Goal: Use online tool/utility: Utilize a website feature to perform a specific function

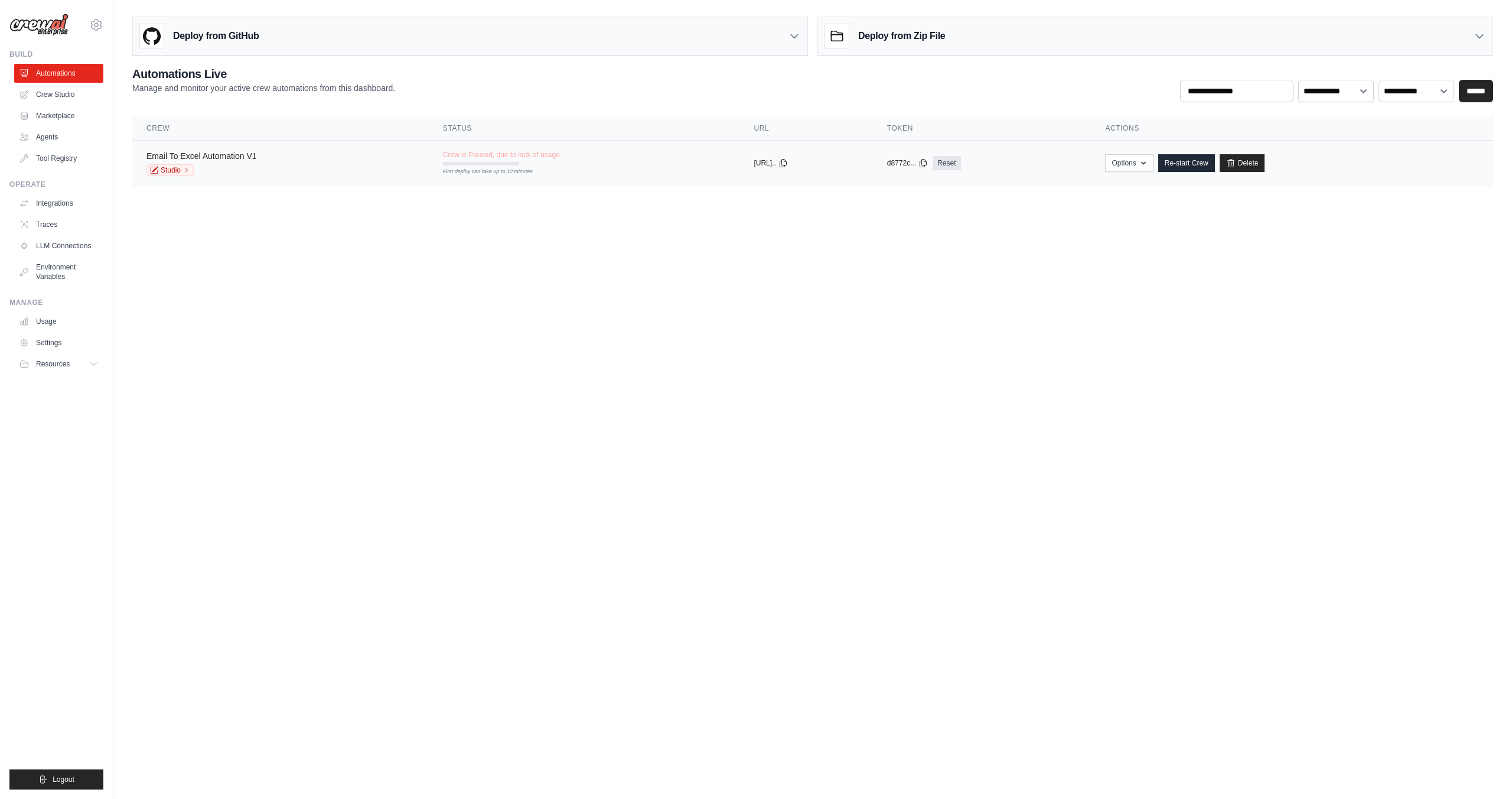
click at [229, 152] on link "Email To Excel Automation V1" at bounding box center [201, 156] width 110 height 9
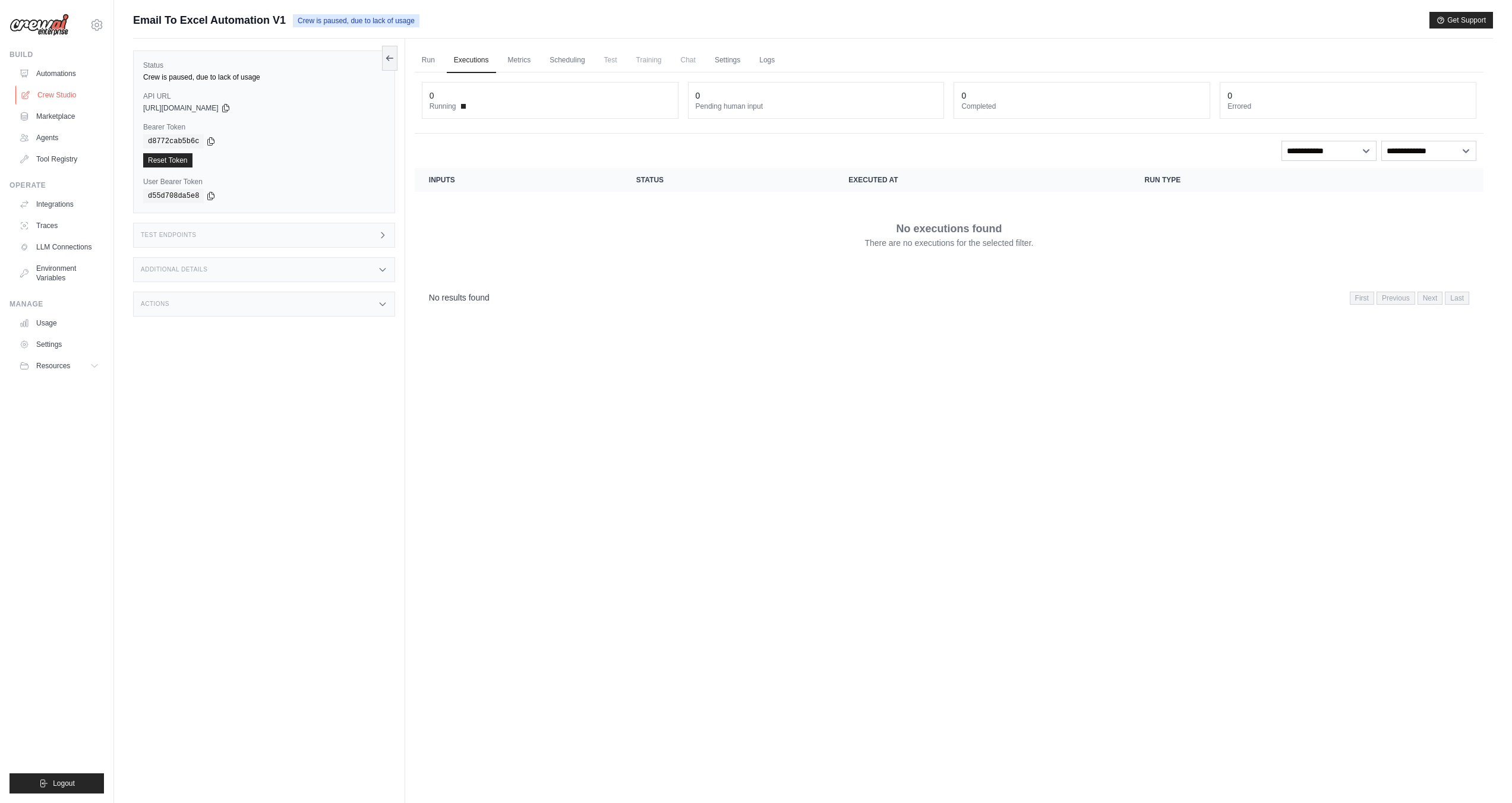
click at [67, 94] on link "Crew Studio" at bounding box center [60, 95] width 90 height 19
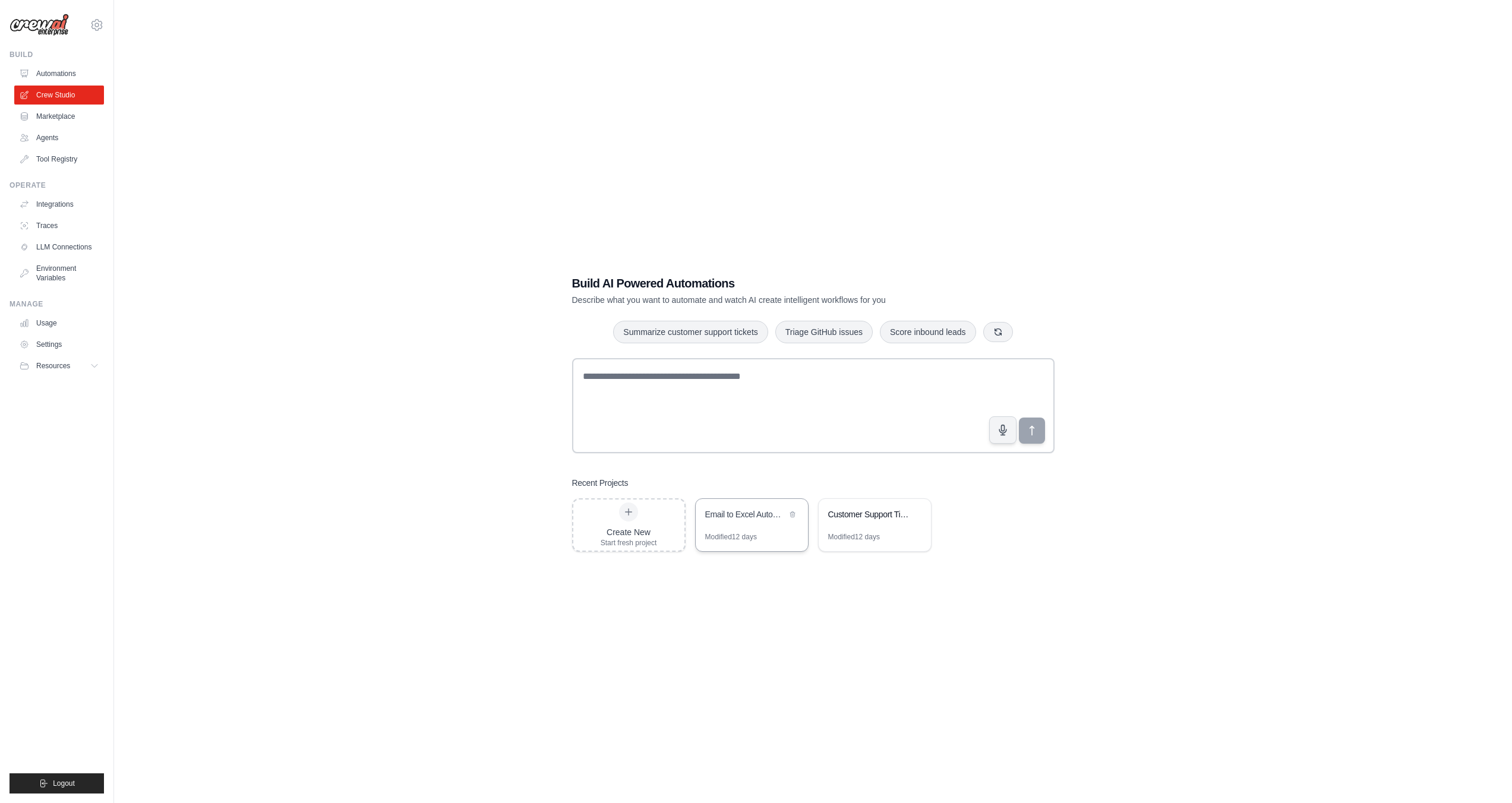
click at [774, 516] on div "Email to Excel Automation" at bounding box center [745, 514] width 81 height 12
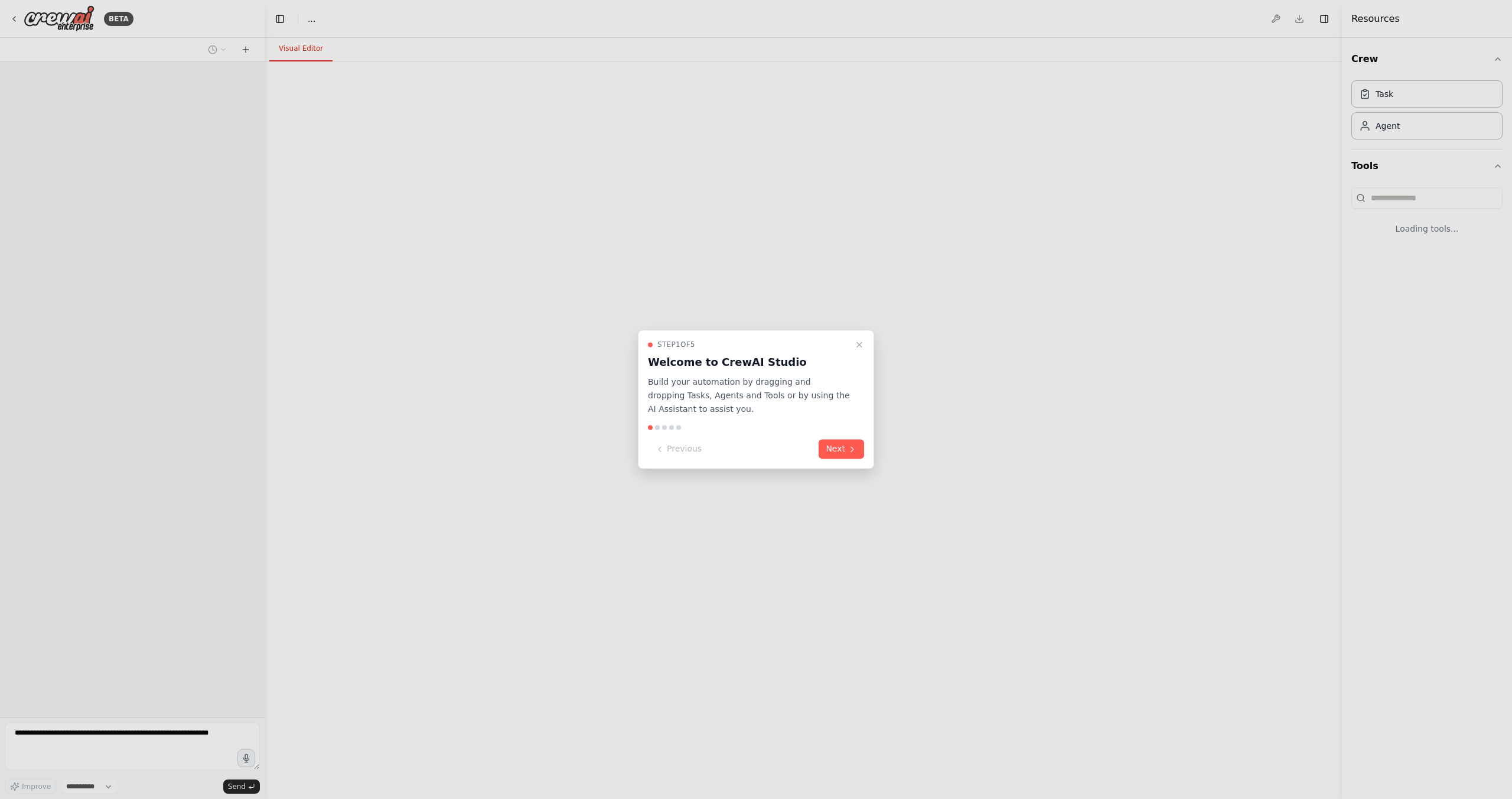
select select "****"
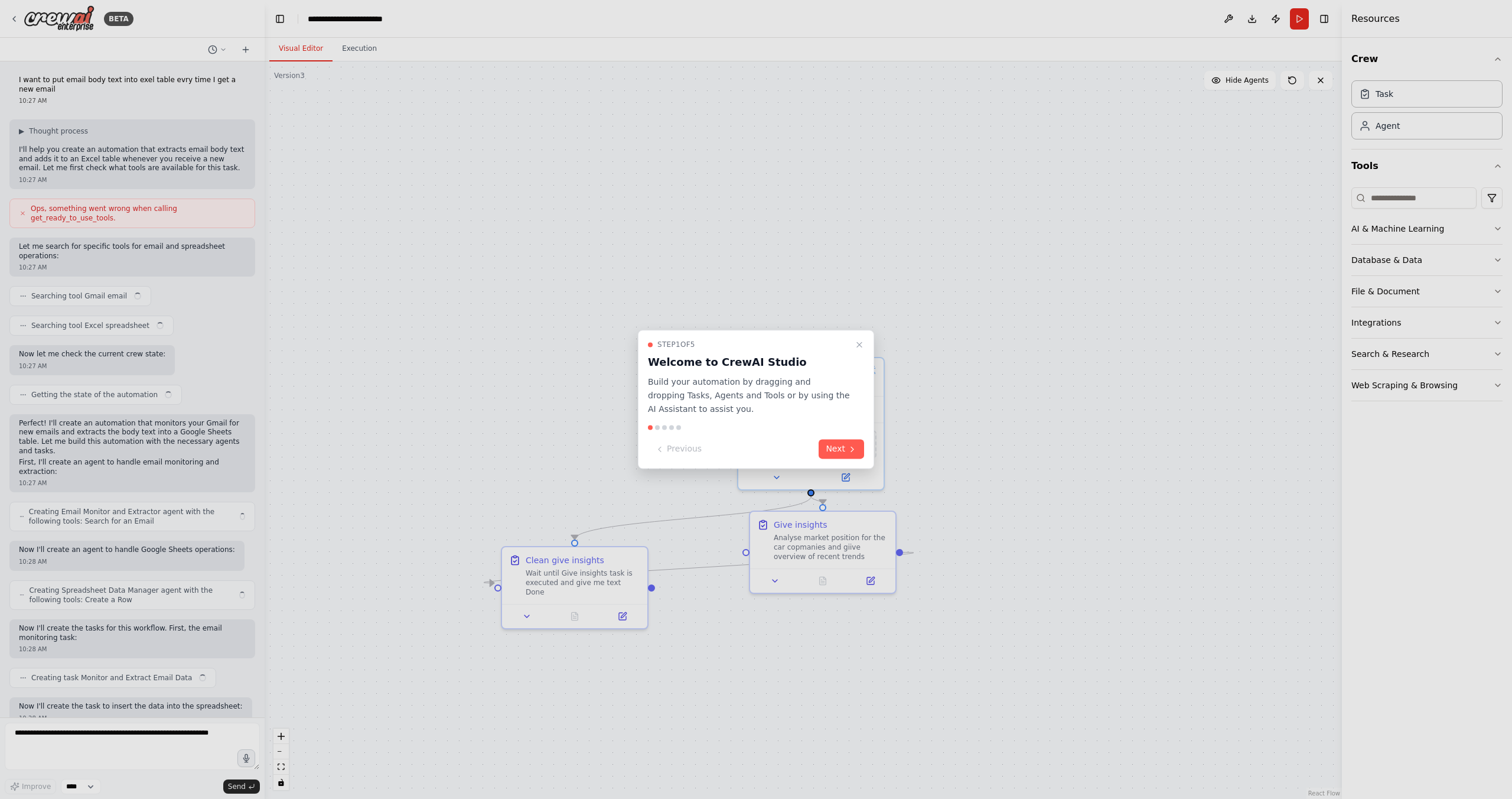
scroll to position [1681, 0]
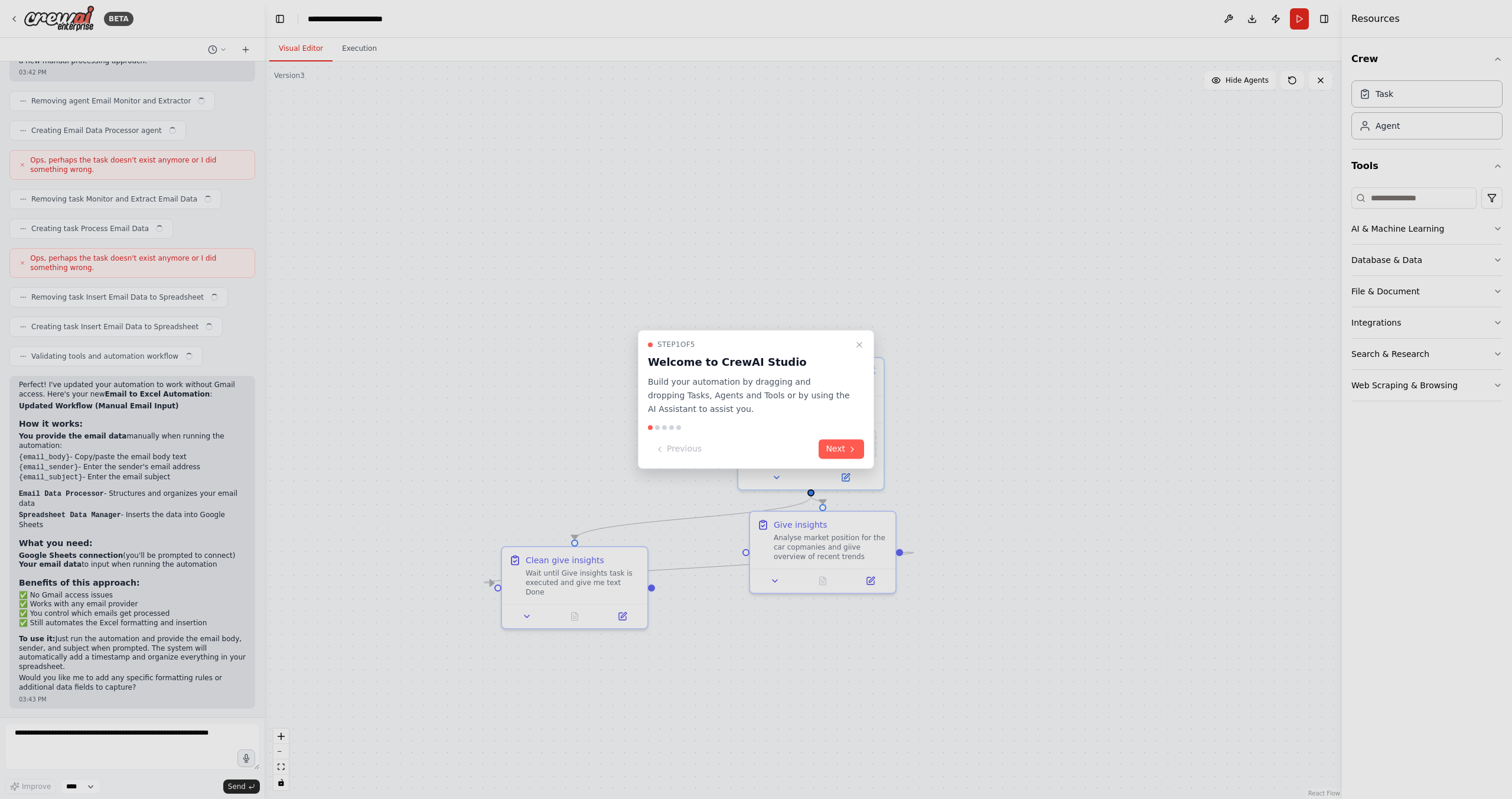
click at [349, 52] on div at bounding box center [756, 400] width 1512 height 799
click at [357, 51] on div at bounding box center [756, 400] width 1512 height 799
click at [351, 51] on div at bounding box center [756, 400] width 1512 height 799
click at [353, 48] on div at bounding box center [756, 400] width 1512 height 799
drag, startPoint x: 353, startPoint y: 45, endPoint x: 352, endPoint y: 51, distance: 6.1
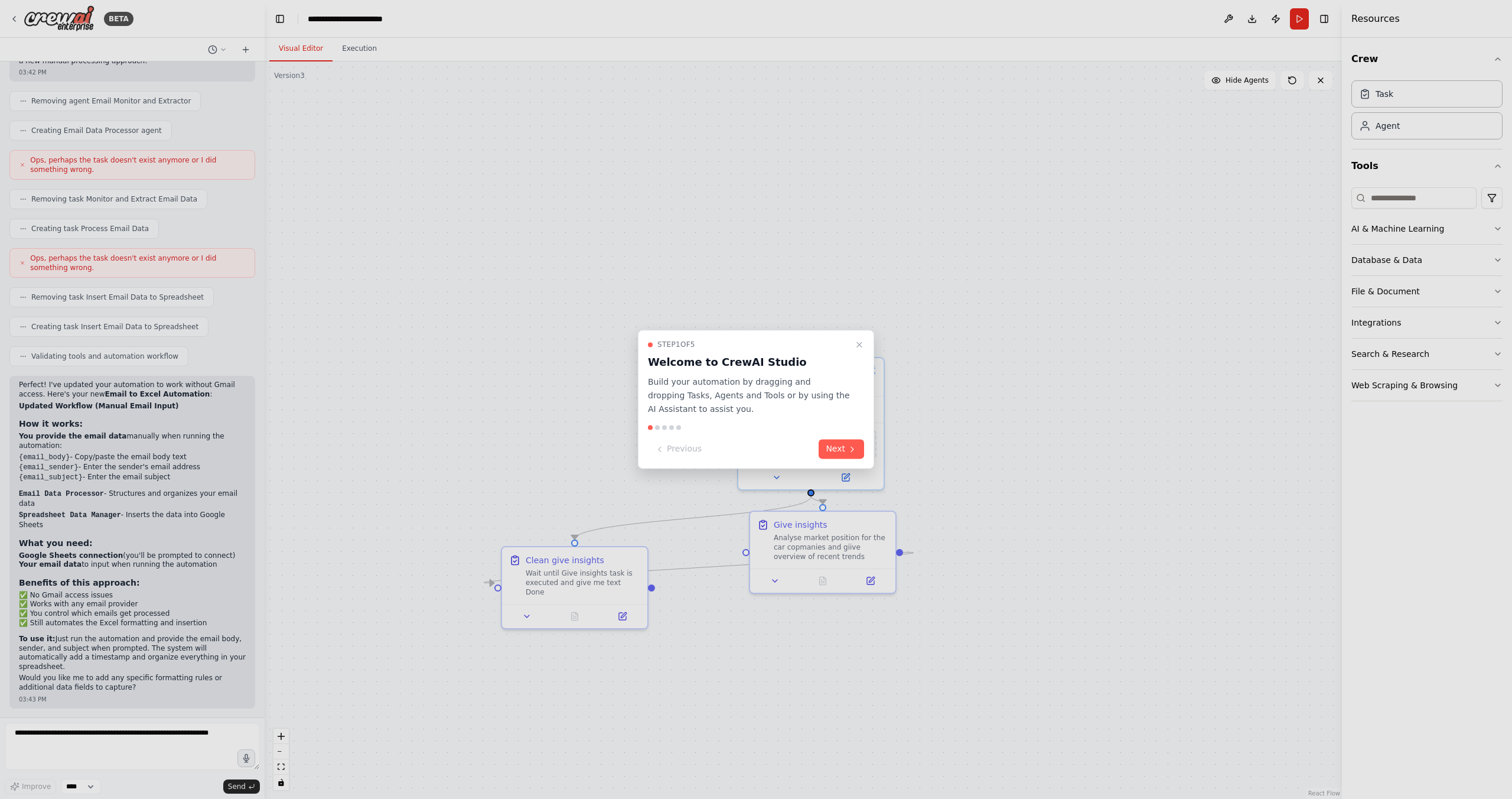
click at [353, 47] on div at bounding box center [756, 400] width 1512 height 799
click at [358, 45] on div at bounding box center [756, 400] width 1512 height 799
click at [359, 46] on div at bounding box center [756, 400] width 1512 height 799
click at [400, 70] on div at bounding box center [756, 400] width 1512 height 799
click at [864, 344] on icon "Close walkthrough" at bounding box center [859, 344] width 9 height 9
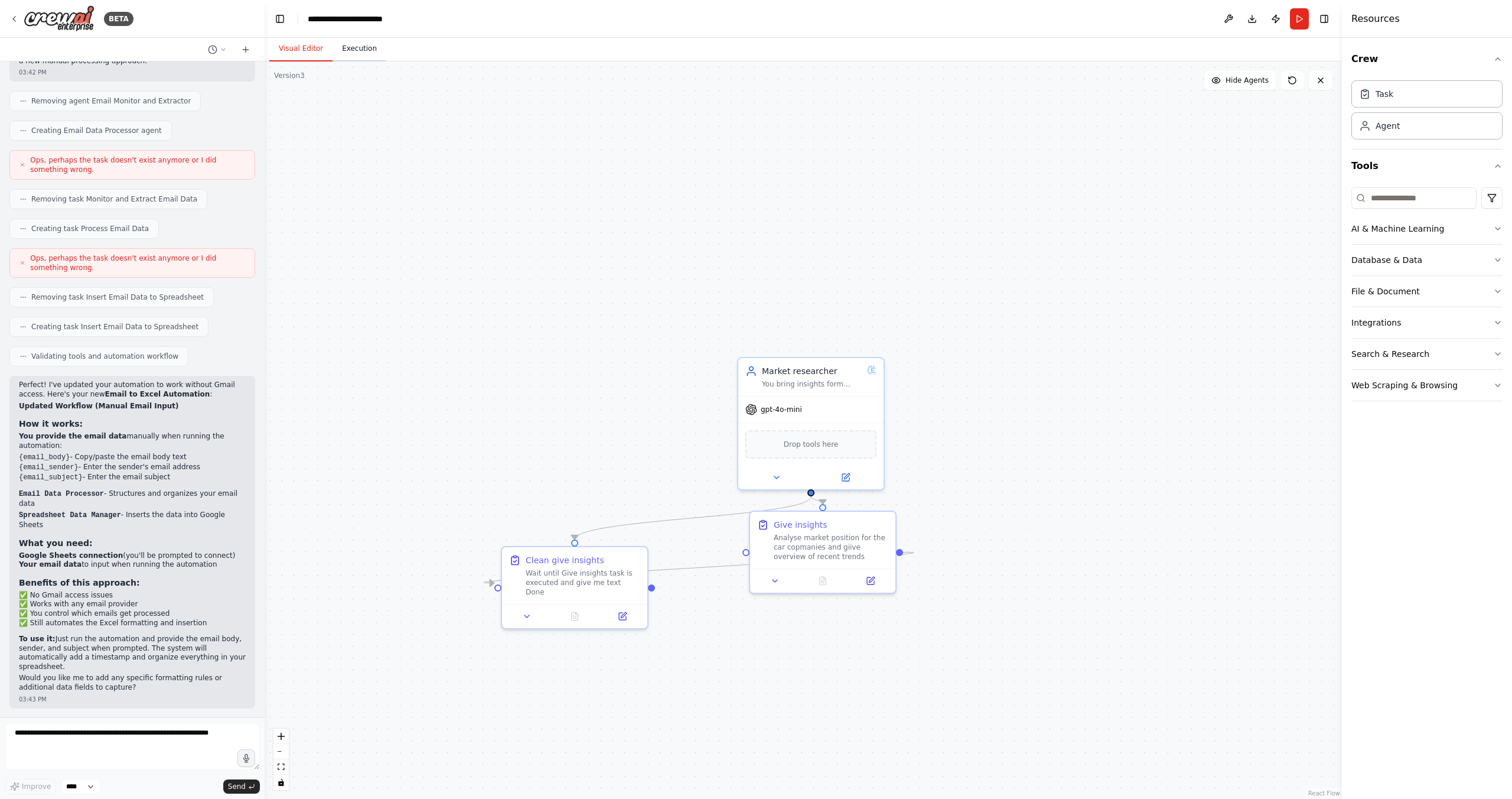
click at [359, 47] on button "Execution" at bounding box center [359, 49] width 54 height 25
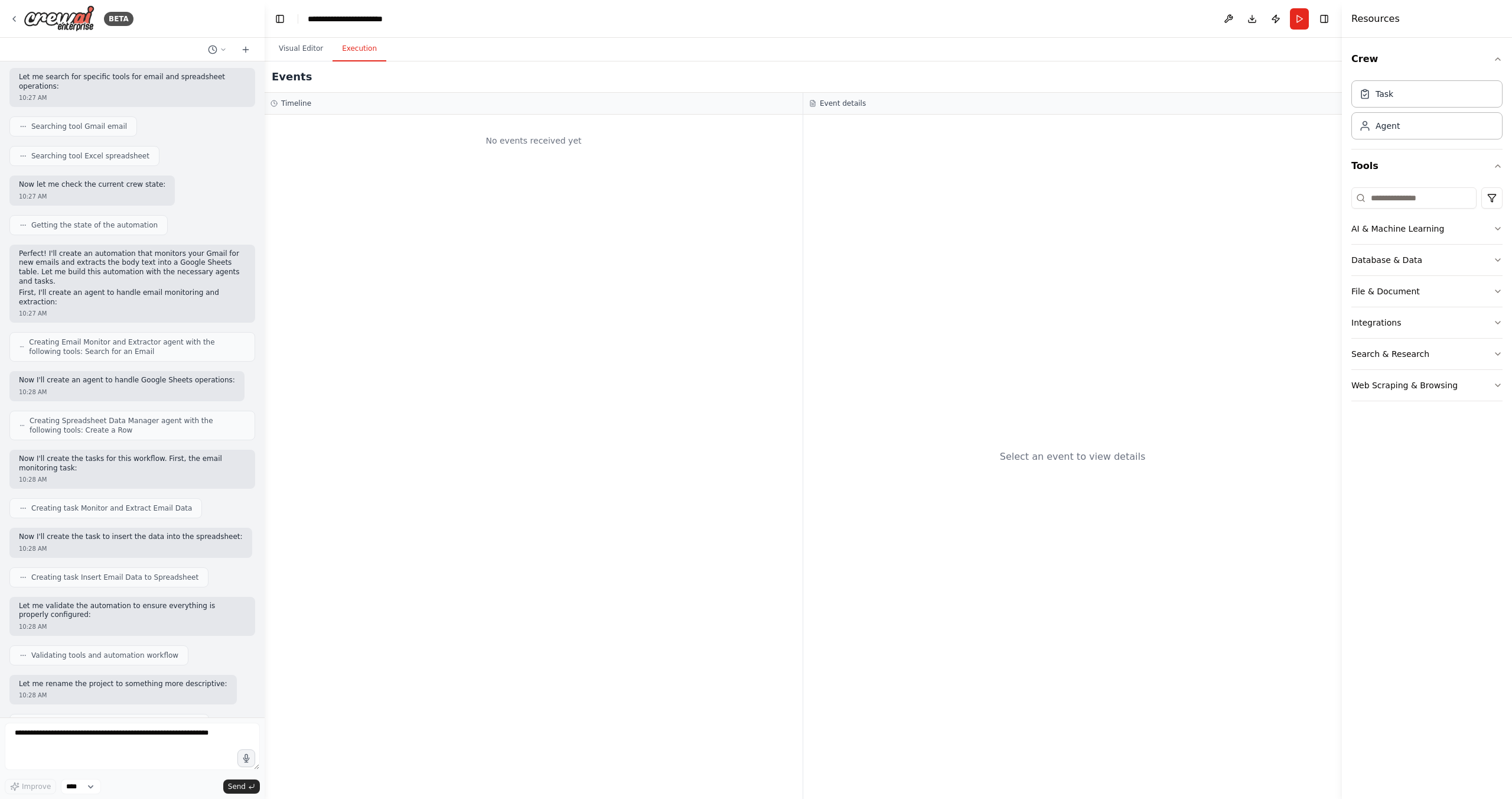
scroll to position [0, 0]
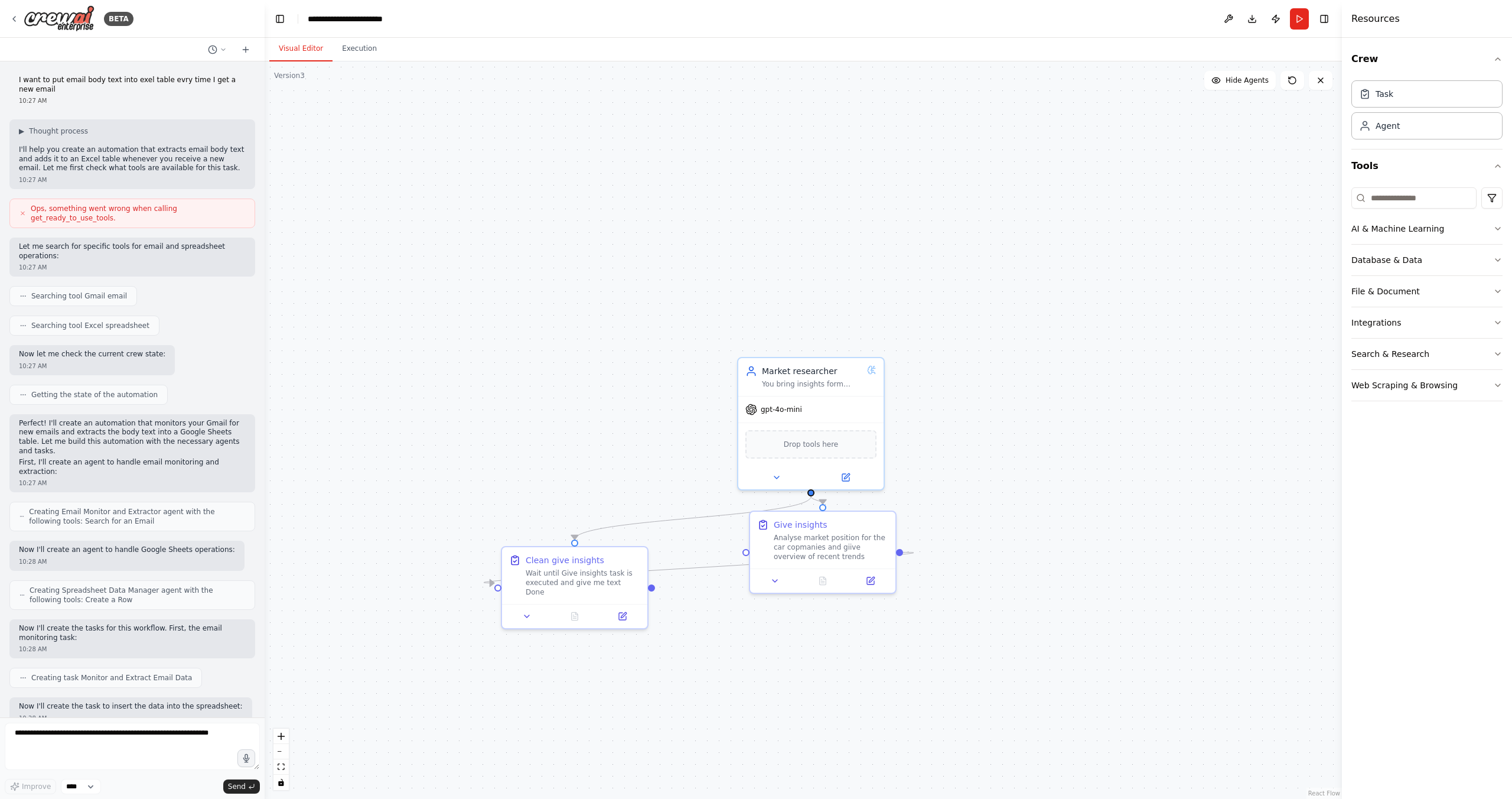
click at [294, 50] on button "Visual Editor" at bounding box center [301, 49] width 63 height 25
click at [284, 21] on button "Toggle Left Sidebar" at bounding box center [279, 18] width 16 height 16
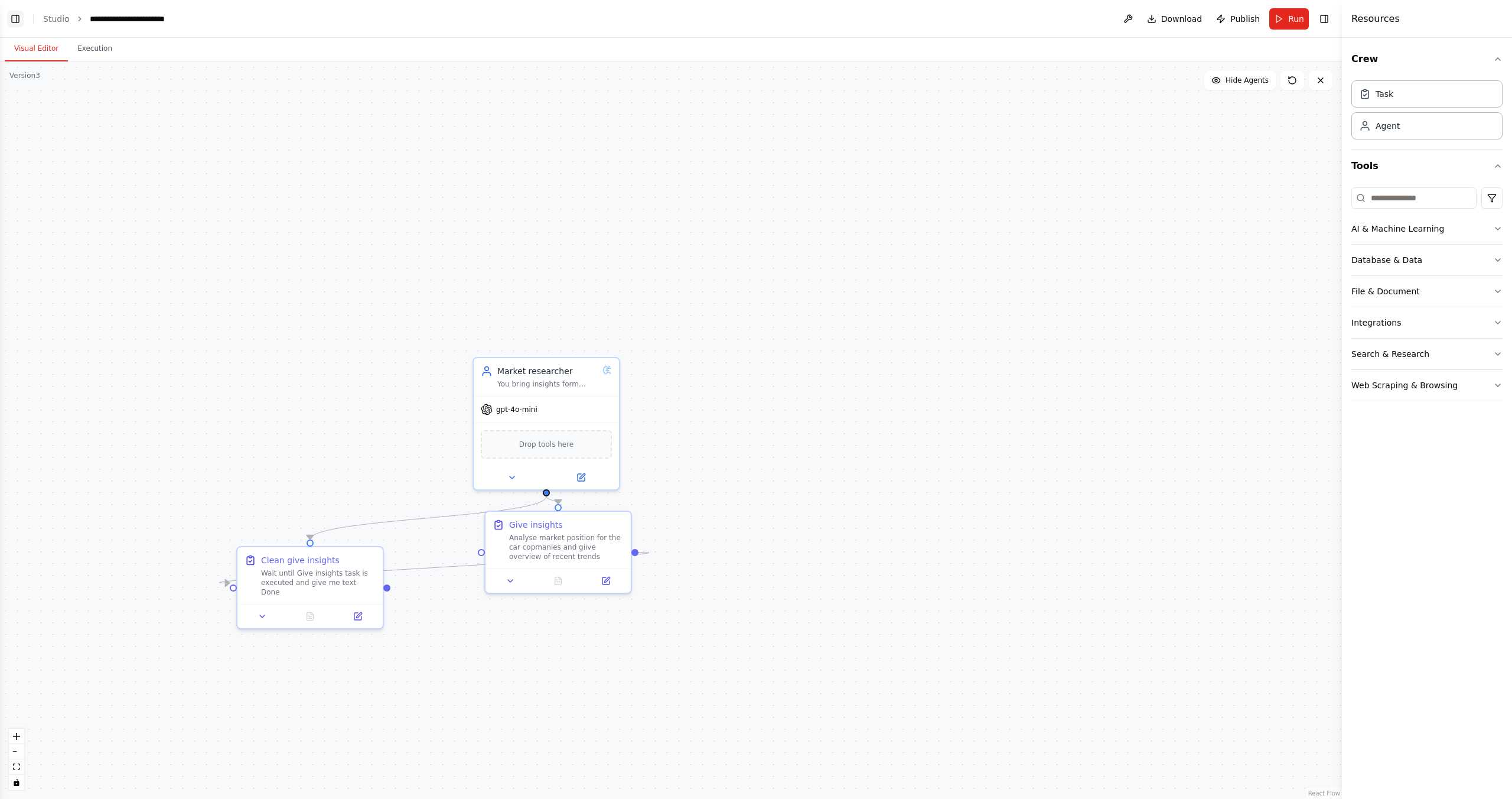
click at [21, 16] on button "Toggle Left Sidebar" at bounding box center [15, 18] width 16 height 16
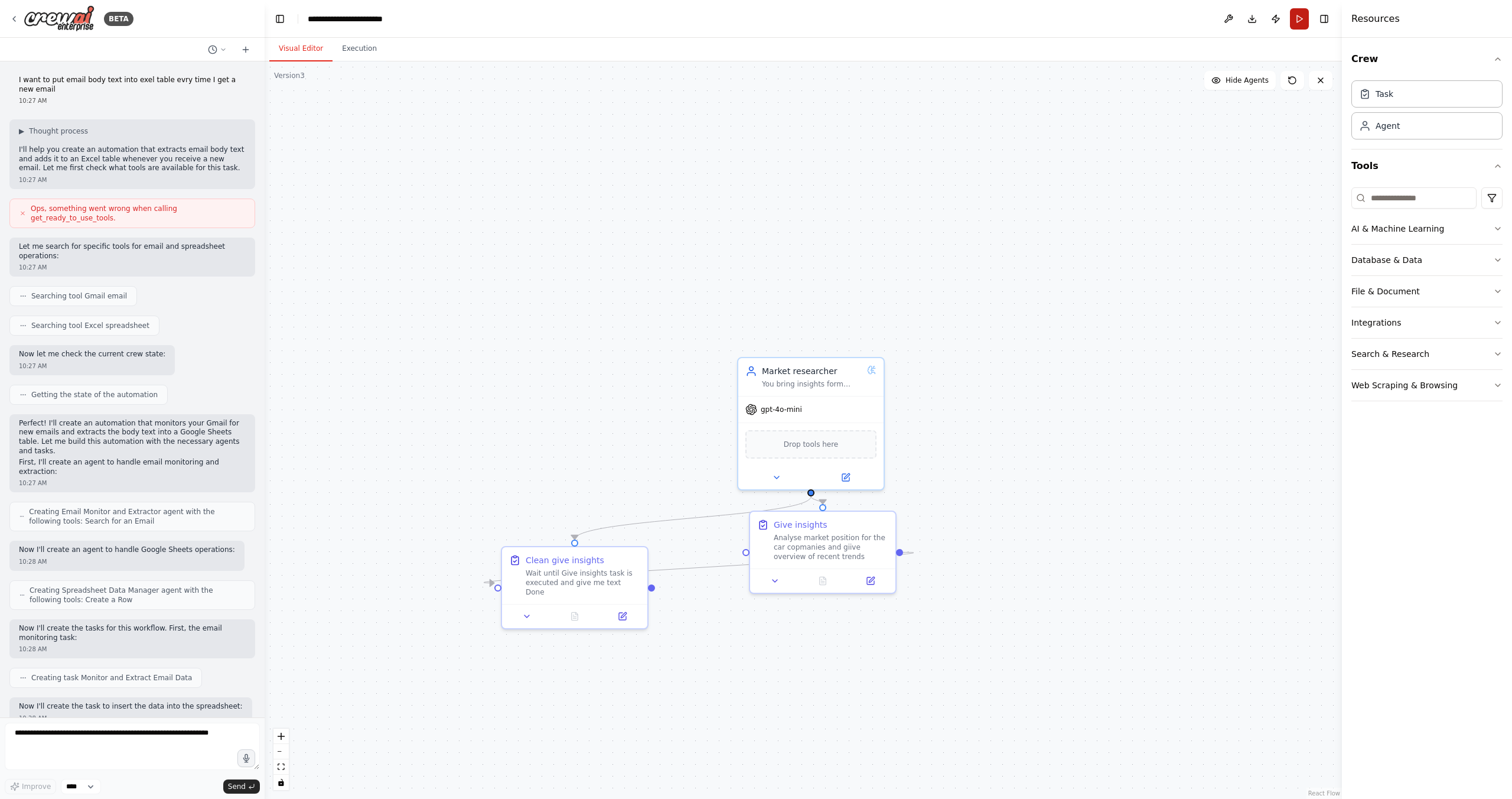
click at [1300, 22] on button "Run" at bounding box center [1299, 19] width 19 height 21
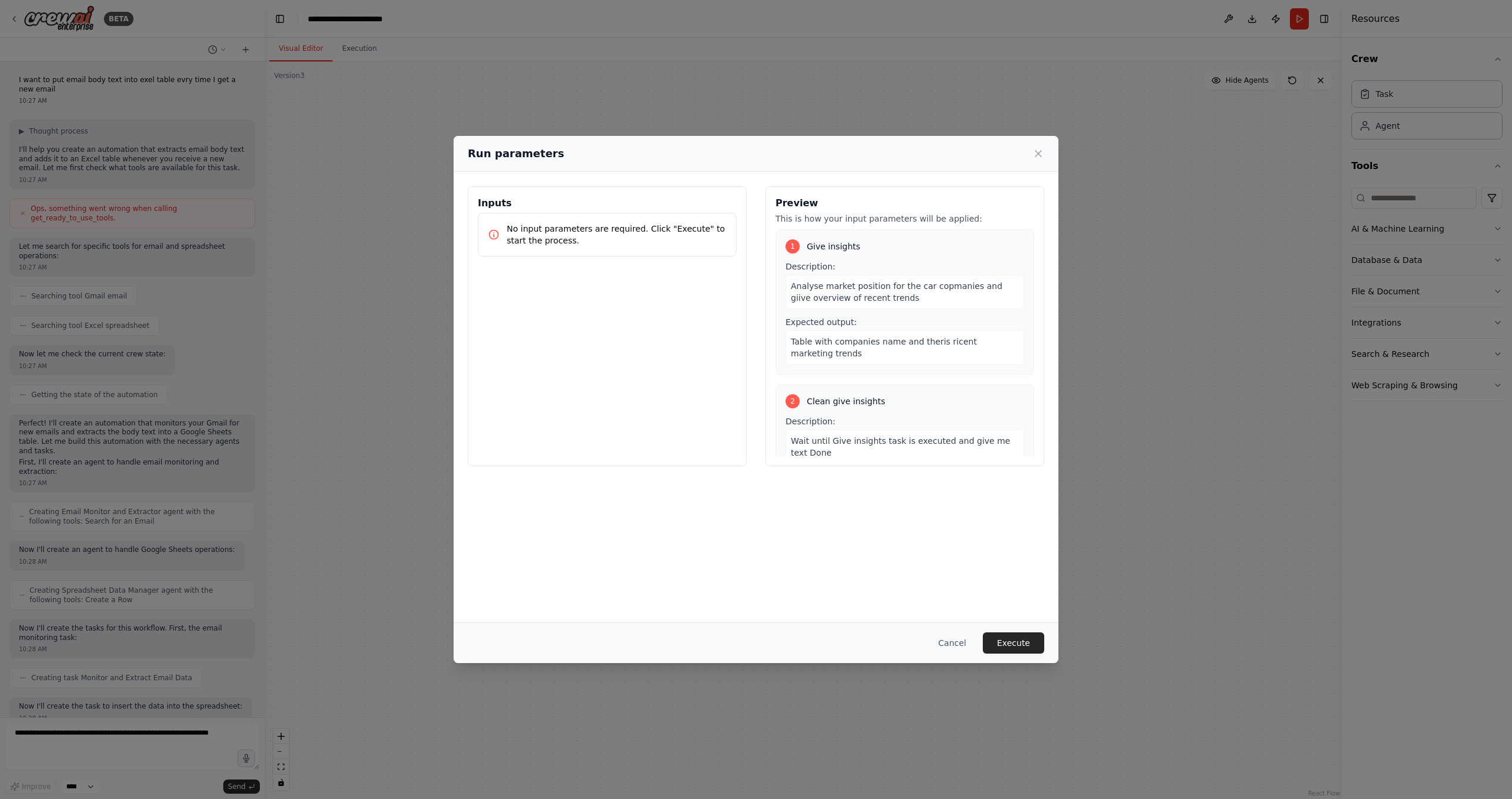
click at [1027, 654] on div "Cancel Execute" at bounding box center [756, 642] width 605 height 41
click at [1023, 645] on button "Execute" at bounding box center [1014, 643] width 62 height 21
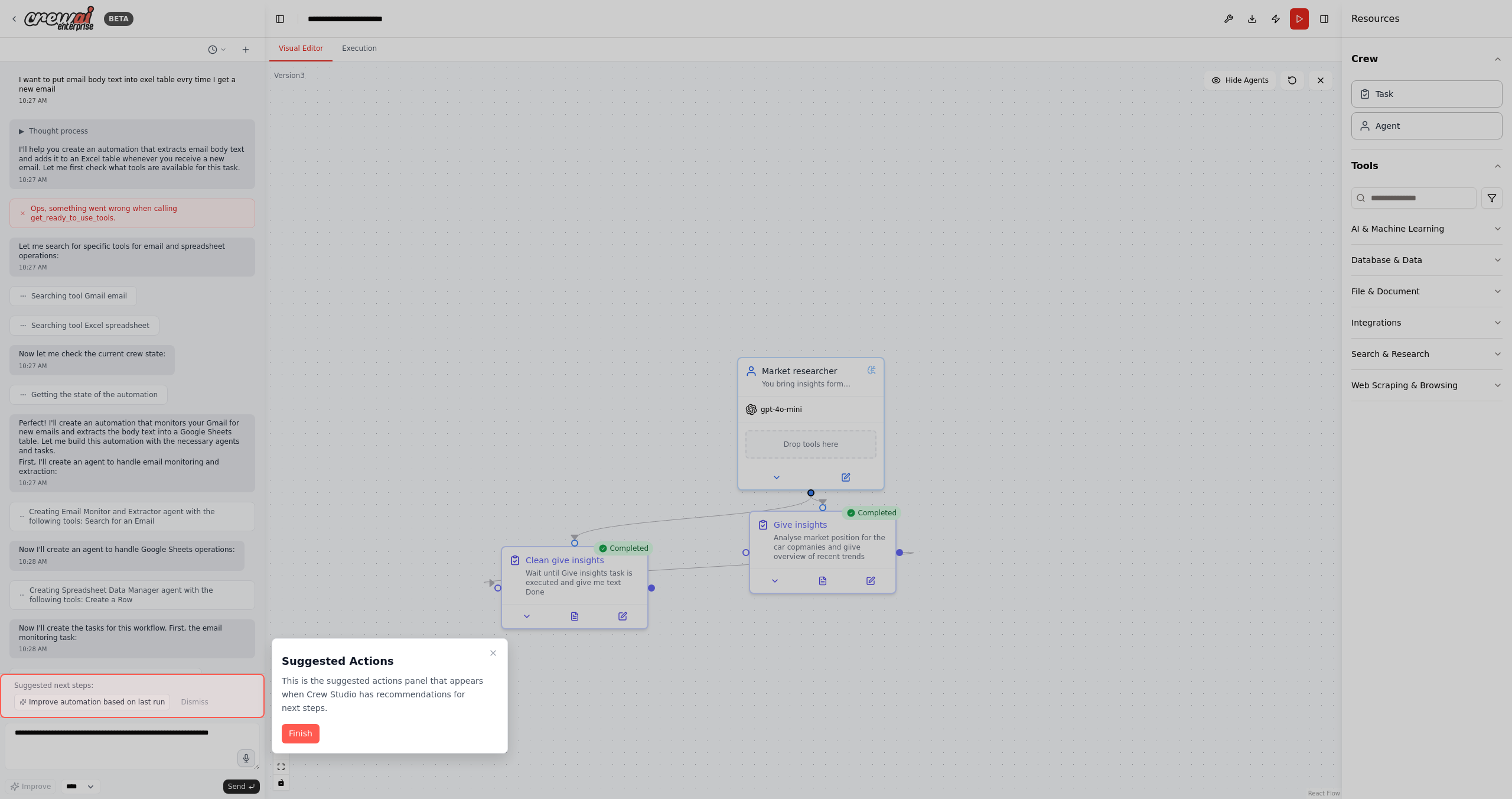
drag, startPoint x: 497, startPoint y: 654, endPoint x: 492, endPoint y: 574, distance: 80.2
click at [497, 653] on icon "Close walkthrough" at bounding box center [493, 653] width 9 height 9
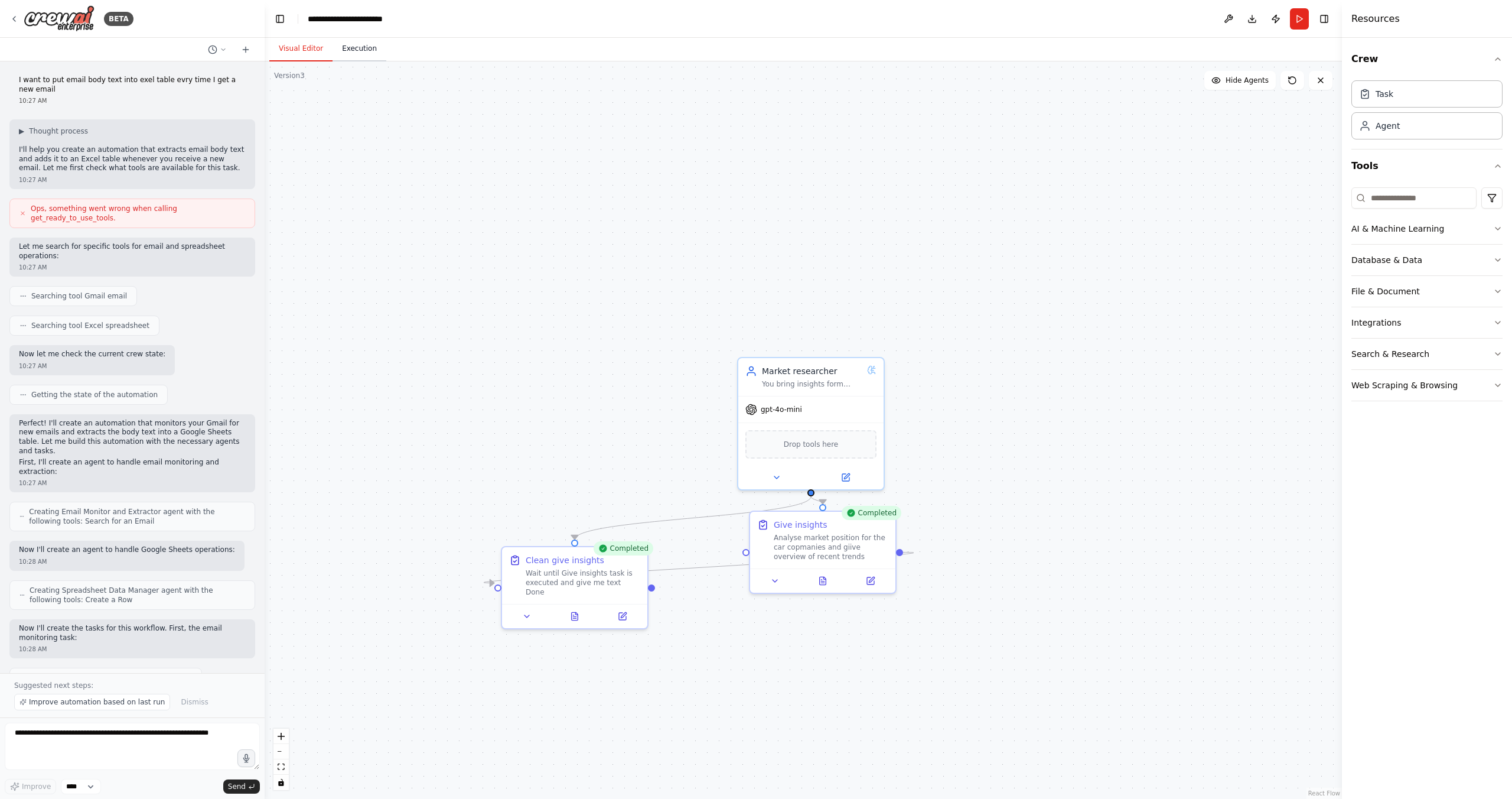
click at [359, 46] on button "Execution" at bounding box center [359, 49] width 54 height 25
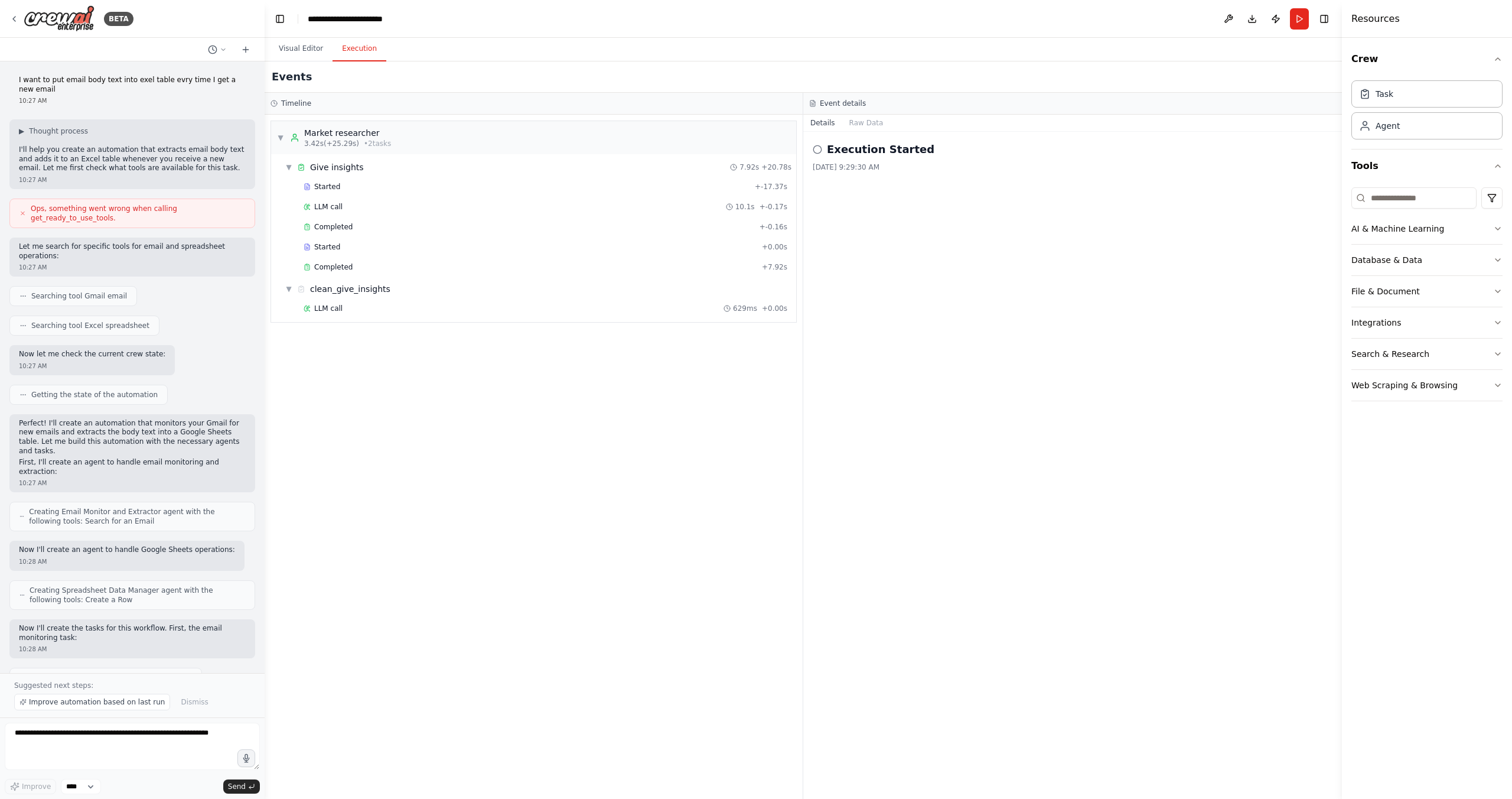
click at [815, 148] on icon at bounding box center [817, 150] width 9 height 9
click at [816, 152] on icon at bounding box center [817, 150] width 9 height 9
click at [836, 174] on div "Execution Started 9/3/2025, 9:29:30 AM" at bounding box center [1072, 465] width 538 height 667
